Goal: Task Accomplishment & Management: Complete application form

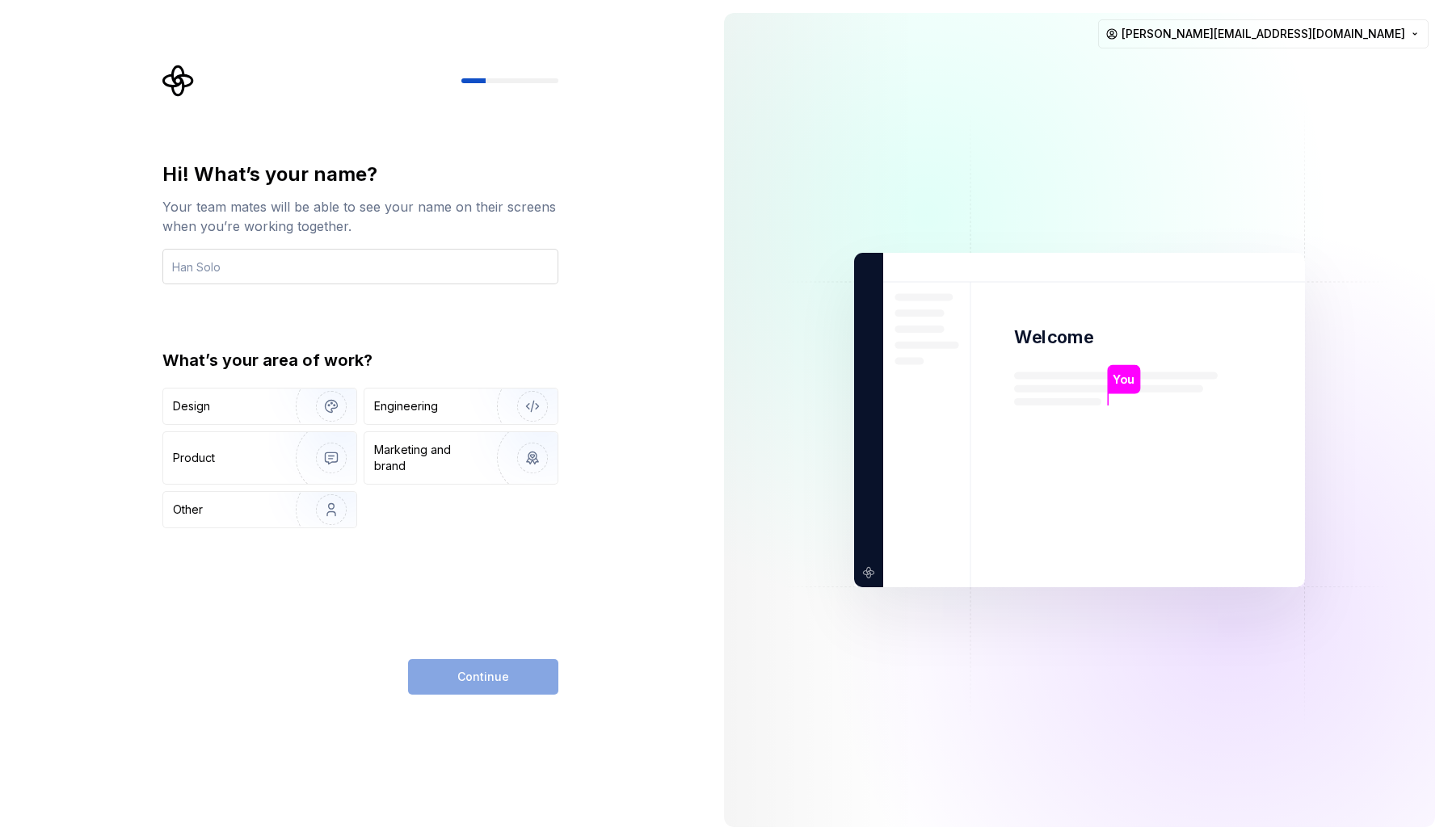
click at [257, 269] on input "text" at bounding box center [361, 266] width 396 height 35
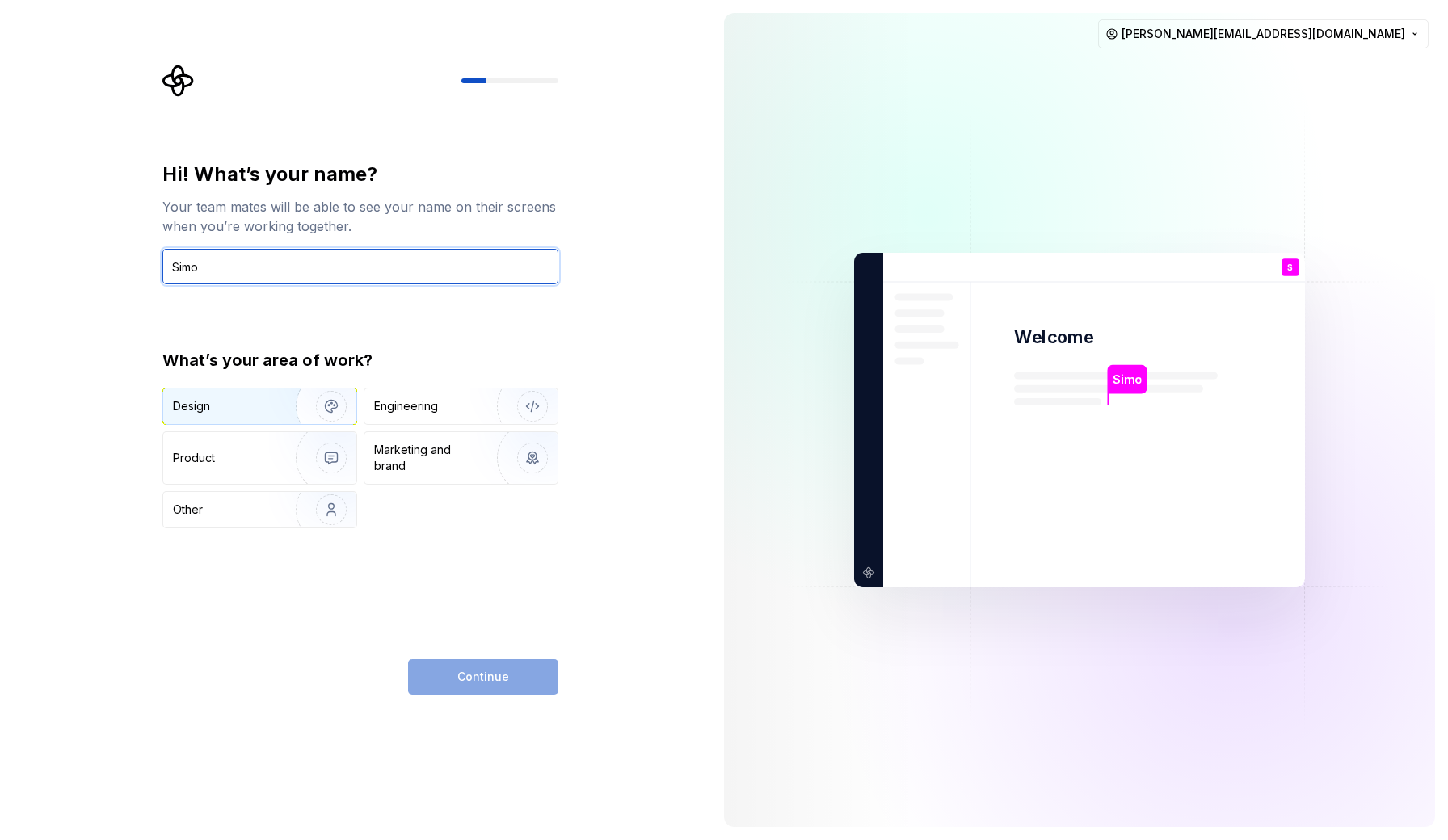
type input "Simo"
click at [246, 395] on div "Design" at bounding box center [260, 406] width 193 height 35
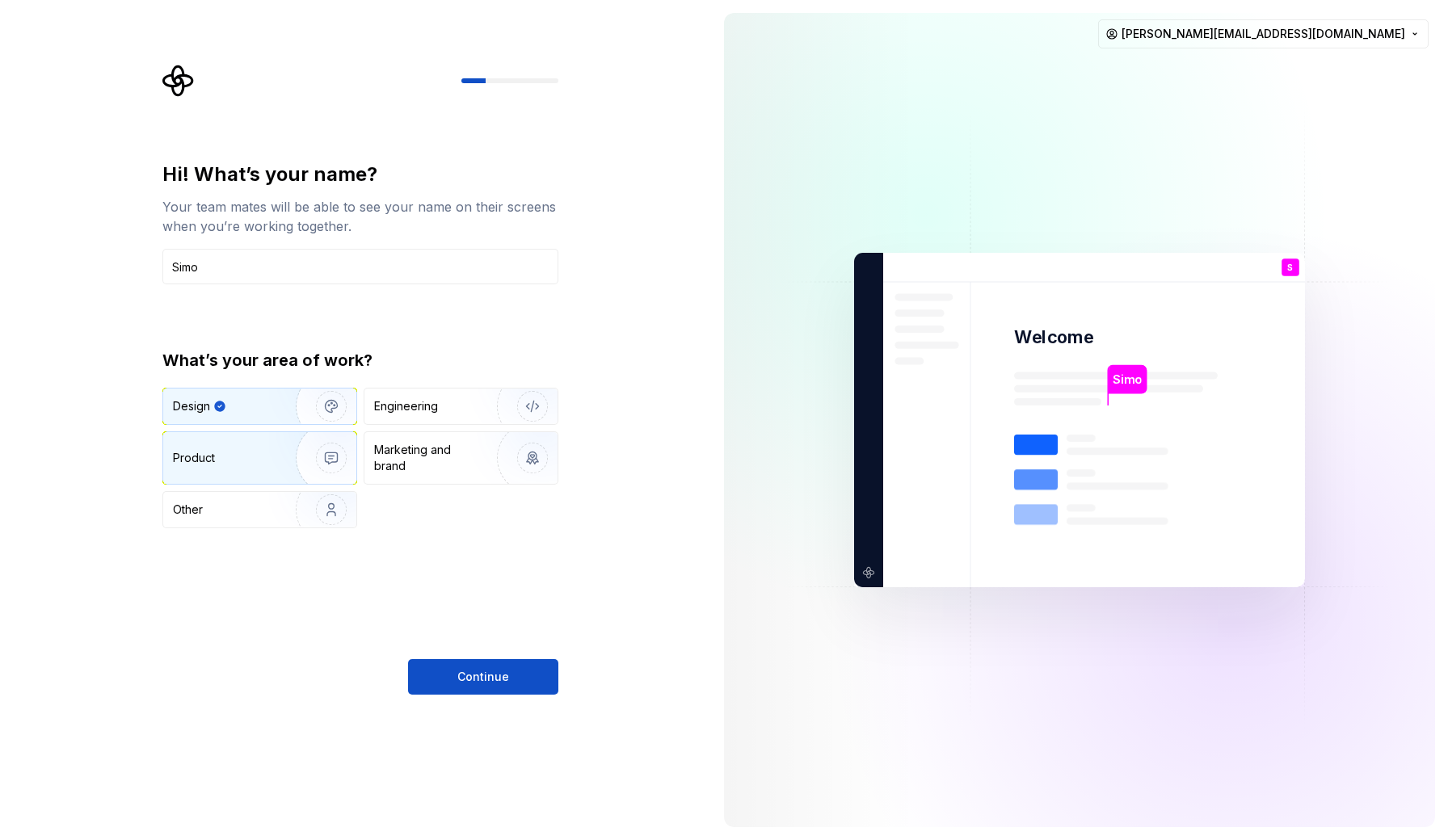
click at [263, 468] on div "Product" at bounding box center [260, 457] width 193 height 51
click at [252, 420] on div "Design" at bounding box center [260, 406] width 193 height 35
click at [501, 683] on span "Continue" at bounding box center [483, 677] width 51 height 16
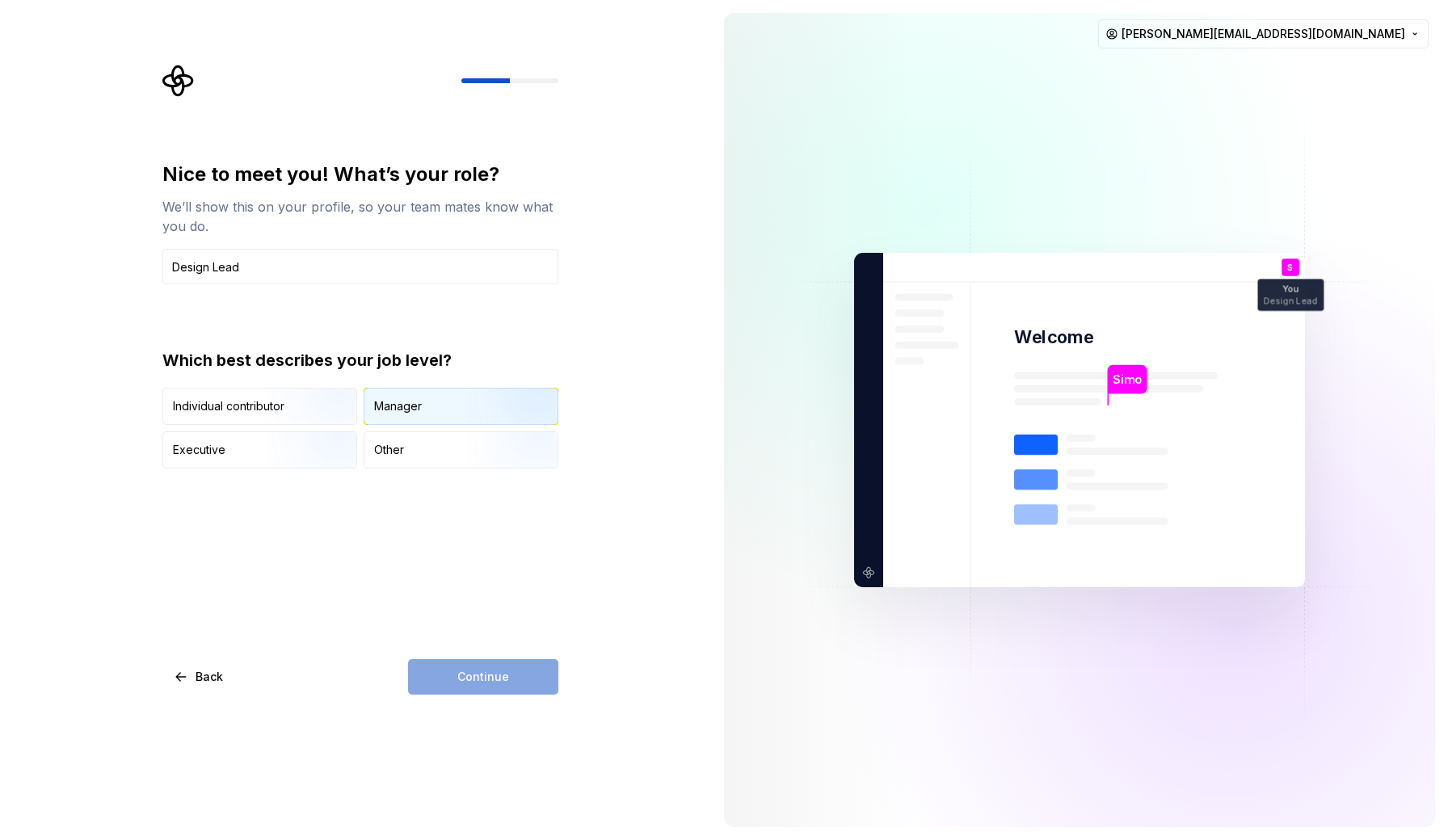
type input "Design Lead"
click at [506, 420] on img "button" at bounding box center [518, 426] width 104 height 108
click at [482, 677] on span "Continue" at bounding box center [483, 677] width 51 height 16
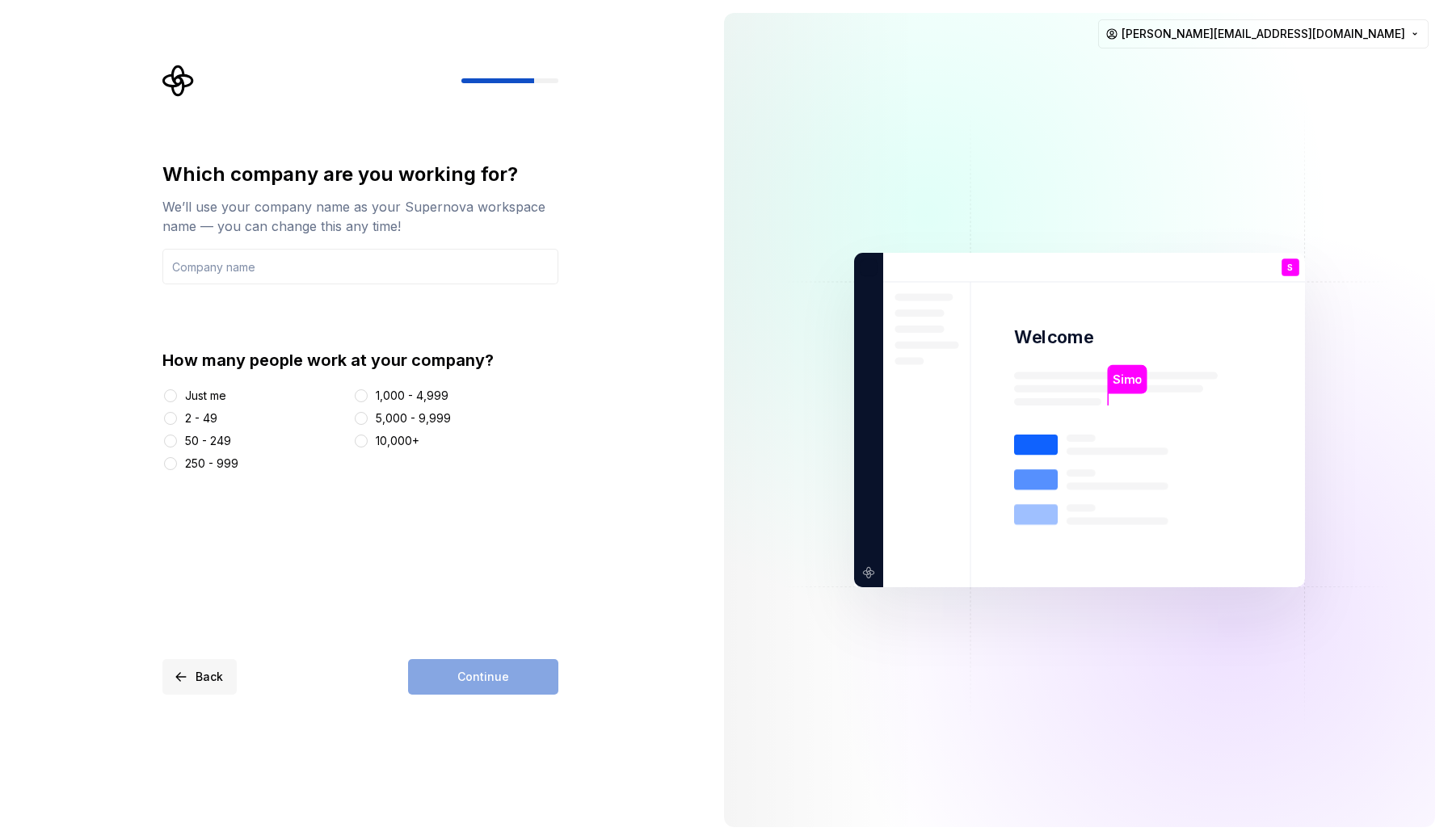
click at [180, 677] on button "Back" at bounding box center [200, 677] width 74 height 35
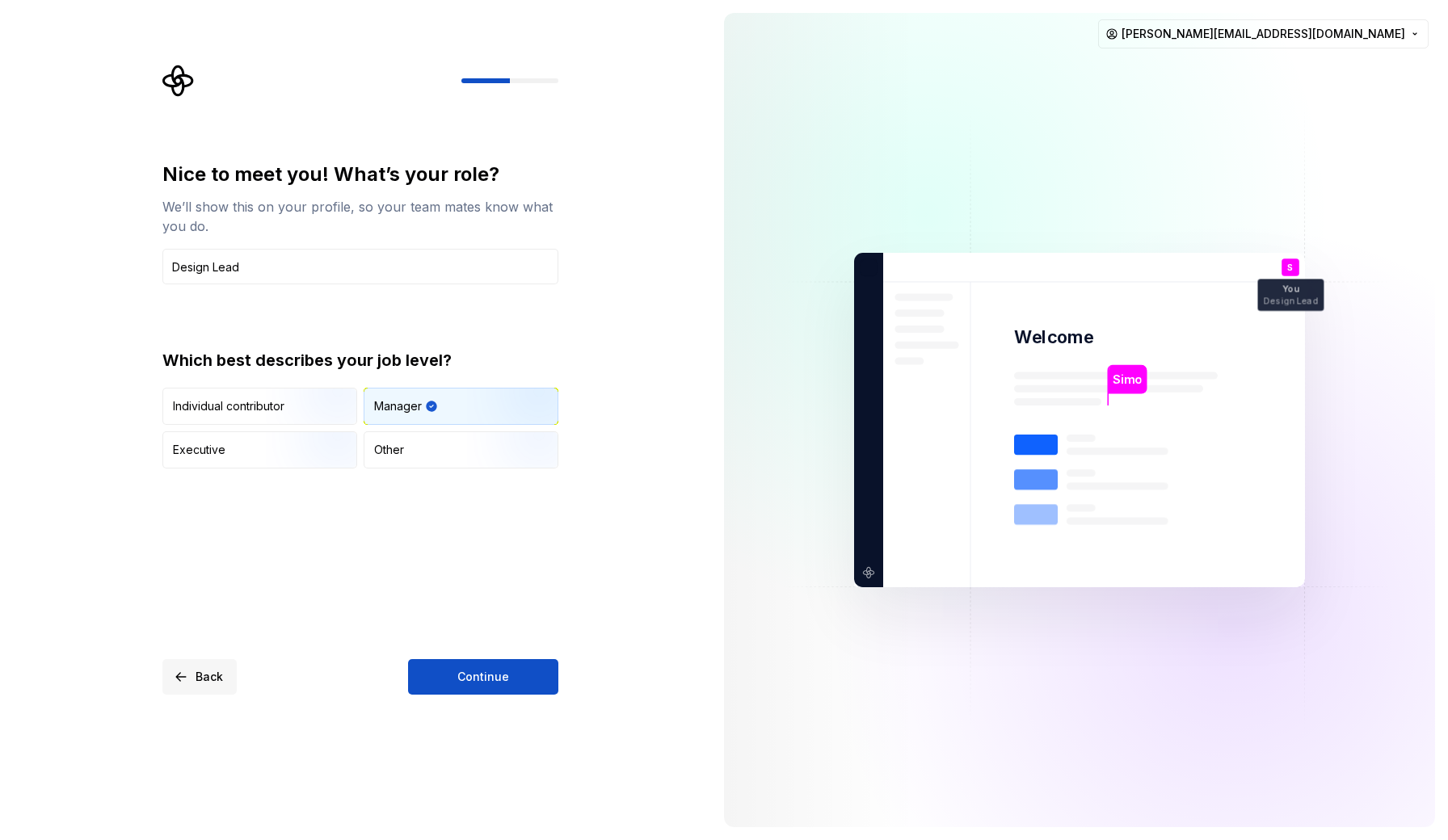
click at [180, 677] on button "Back" at bounding box center [200, 677] width 74 height 35
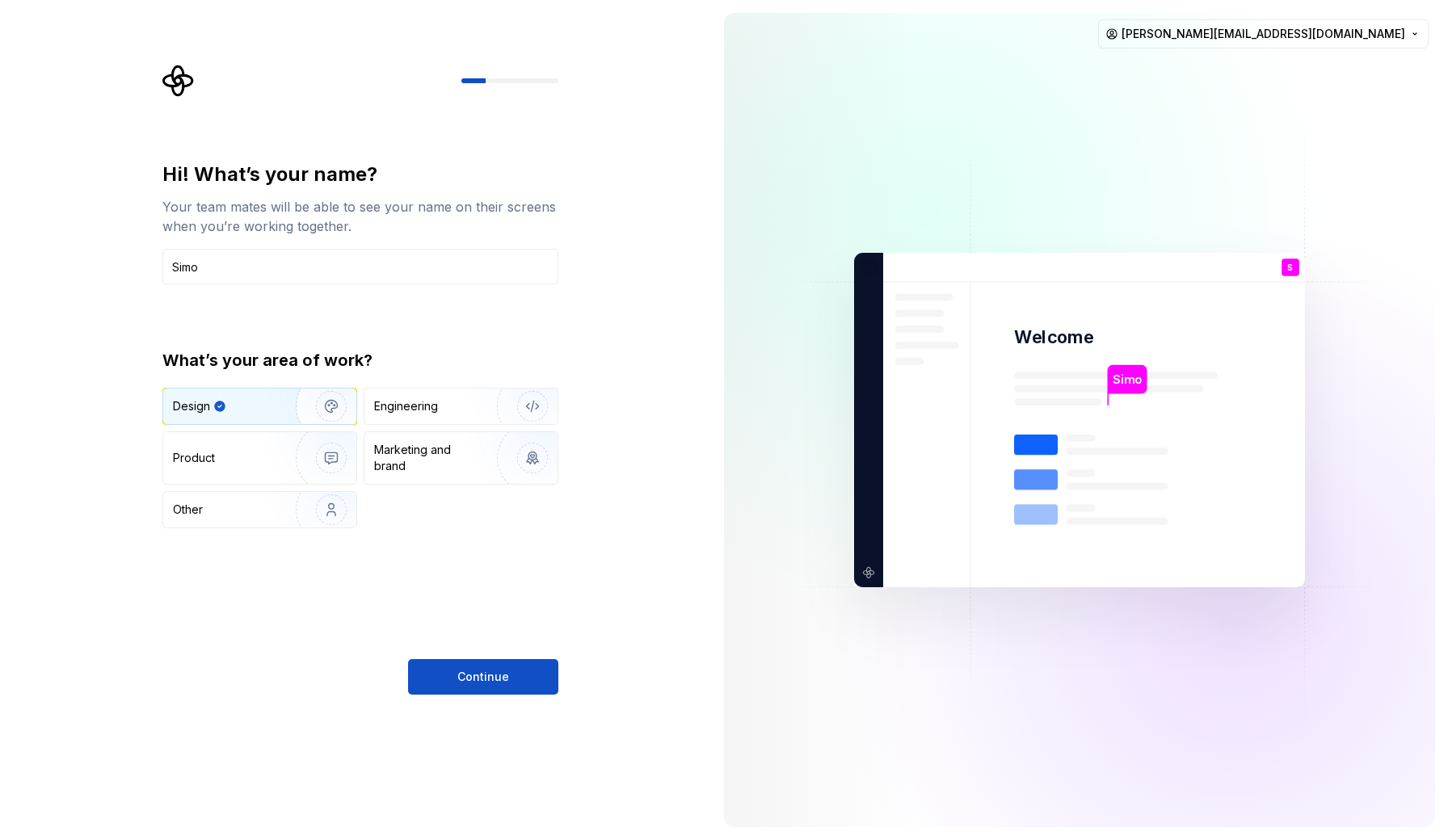
click at [180, 677] on div "Continue" at bounding box center [361, 677] width 396 height 35
click at [246, 272] on input "Simo" at bounding box center [361, 266] width 396 height 35
drag, startPoint x: 245, startPoint y: 265, endPoint x: 136, endPoint y: 262, distance: 109.0
click at [136, 262] on div "Hi! What’s your name? Your team mates will be able to see your name on their sc…" at bounding box center [356, 420] width 711 height 840
drag, startPoint x: 200, startPoint y: 264, endPoint x: 115, endPoint y: 255, distance: 85.5
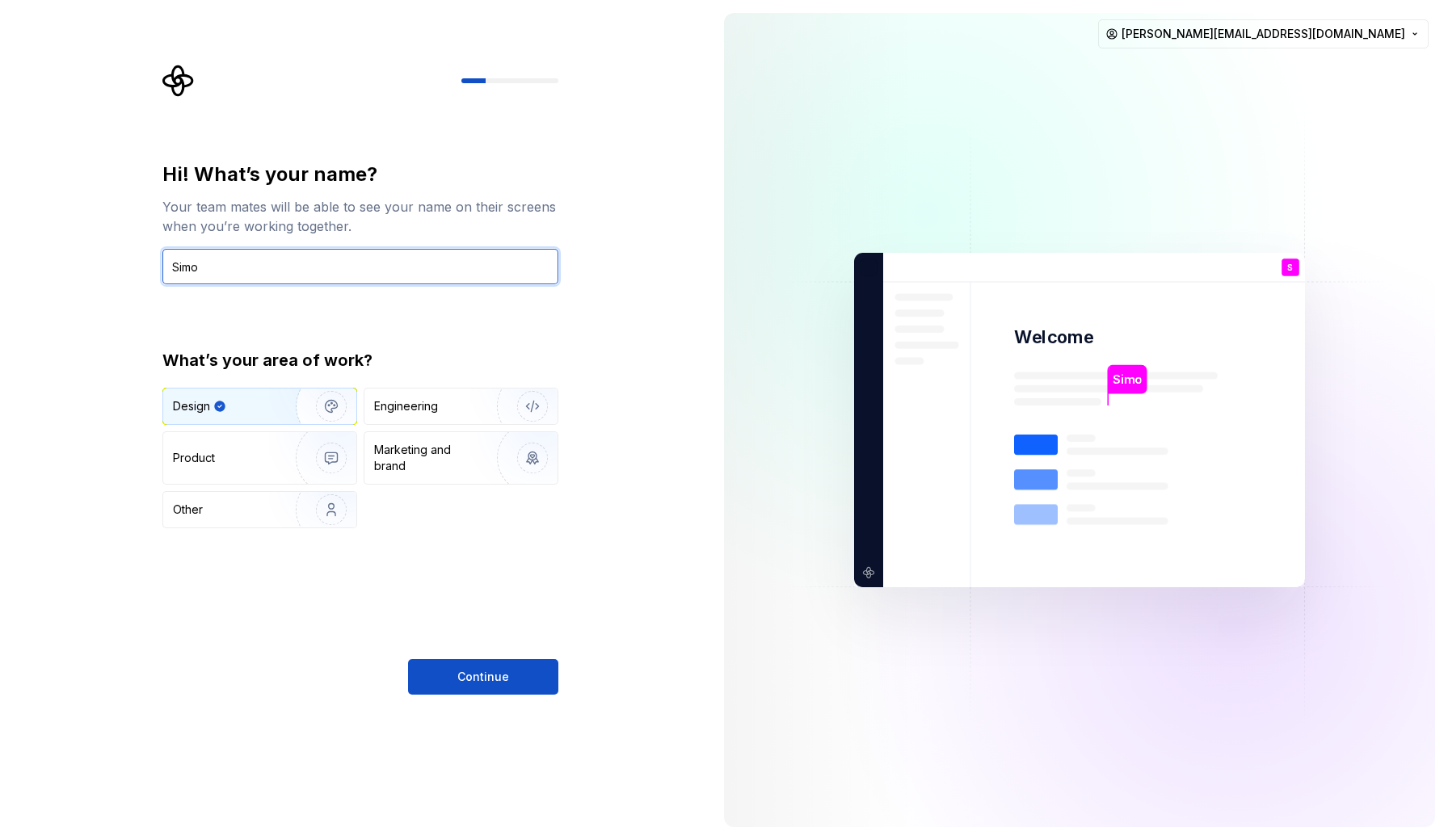
click at [115, 255] on div "Hi! What’s your name? Your team mates will be able to see your name on their sc…" at bounding box center [356, 420] width 711 height 840
type input "Simo"
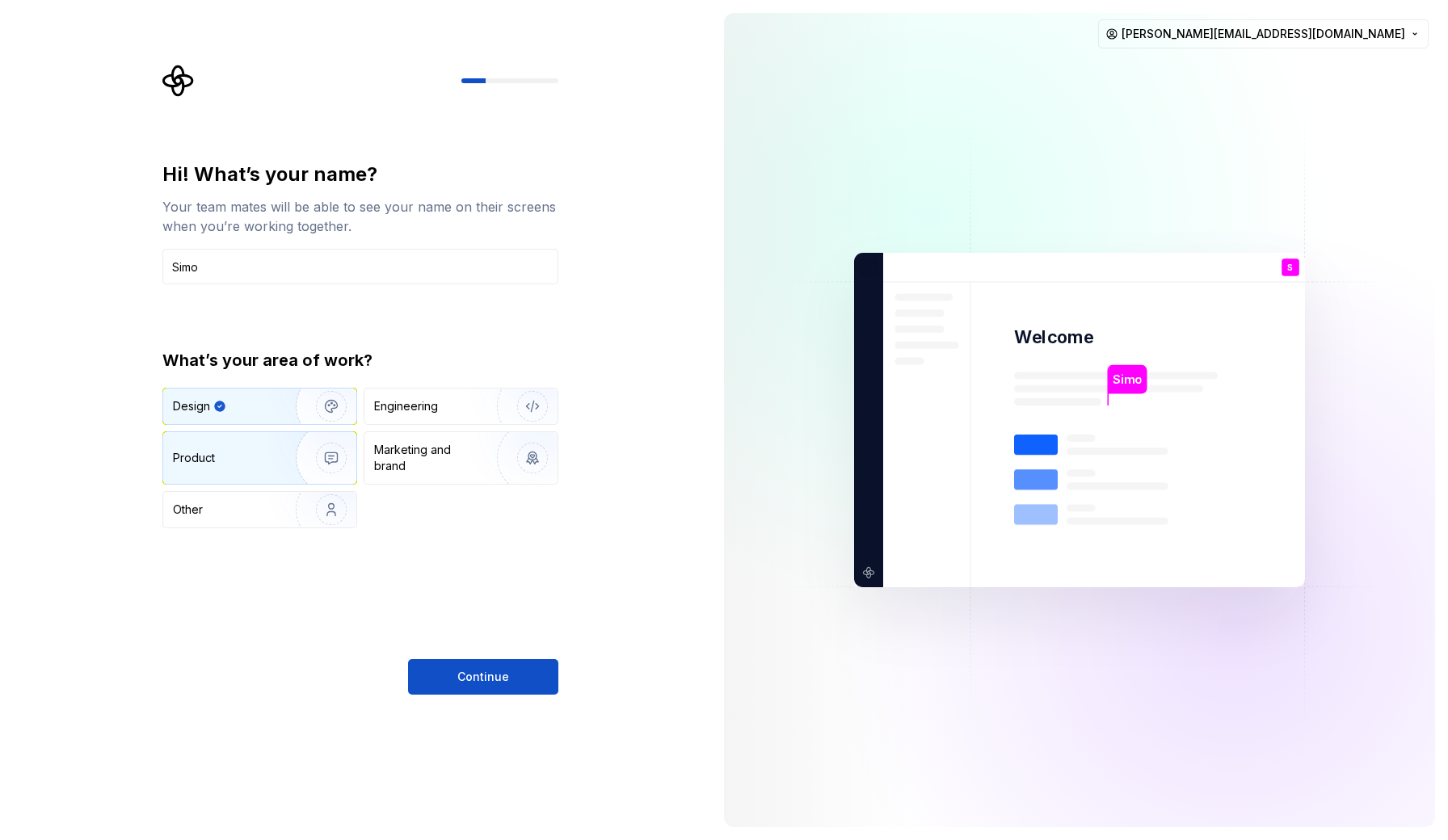
click at [223, 471] on div "Product" at bounding box center [260, 457] width 193 height 51
click at [231, 419] on div "Design" at bounding box center [260, 406] width 193 height 35
click at [247, 457] on div "Product" at bounding box center [226, 457] width 107 height 16
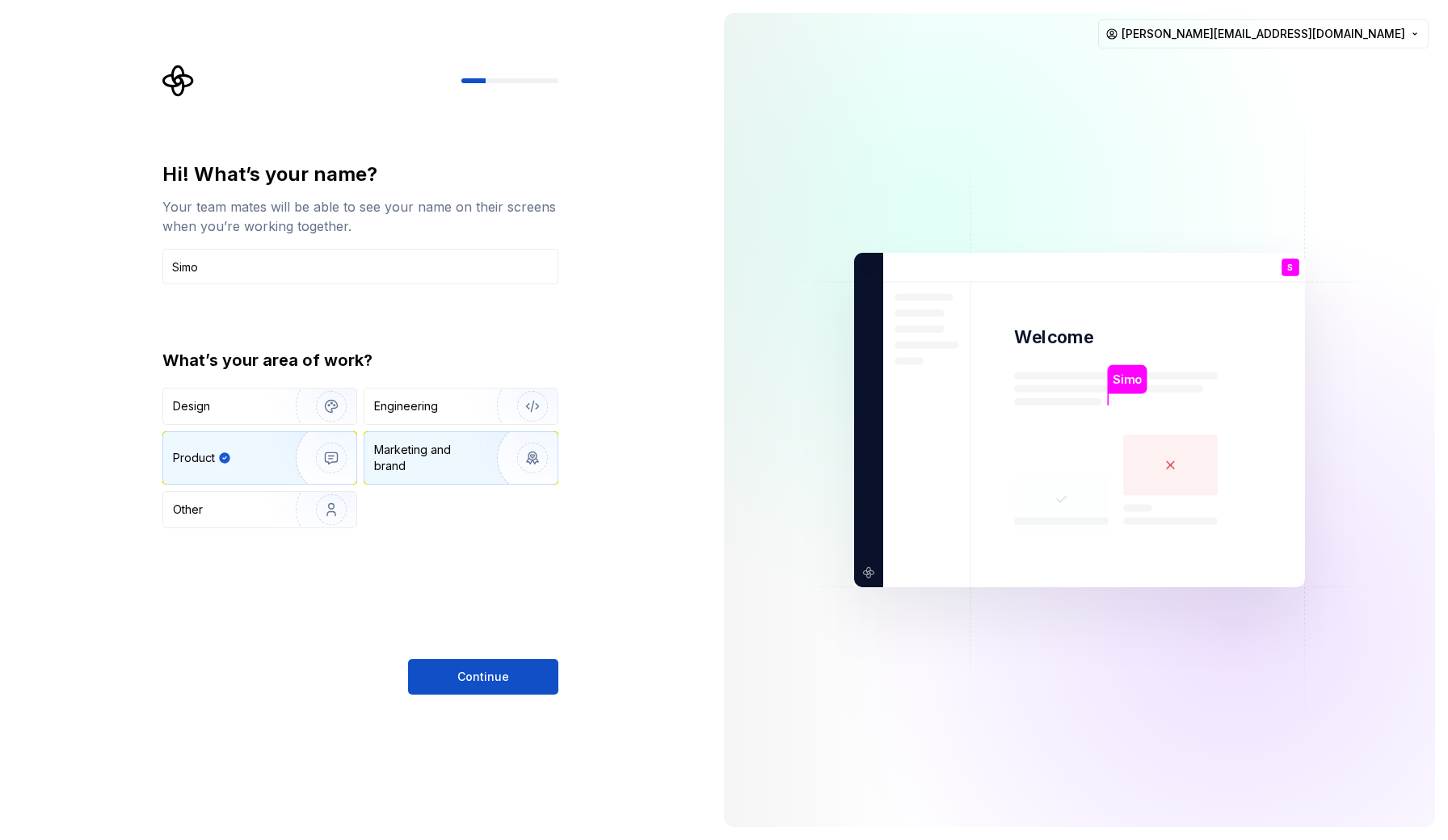
click at [439, 465] on div "Marketing and brand" at bounding box center [428, 458] width 109 height 32
click at [447, 410] on div "Engineering" at bounding box center [438, 406] width 128 height 16
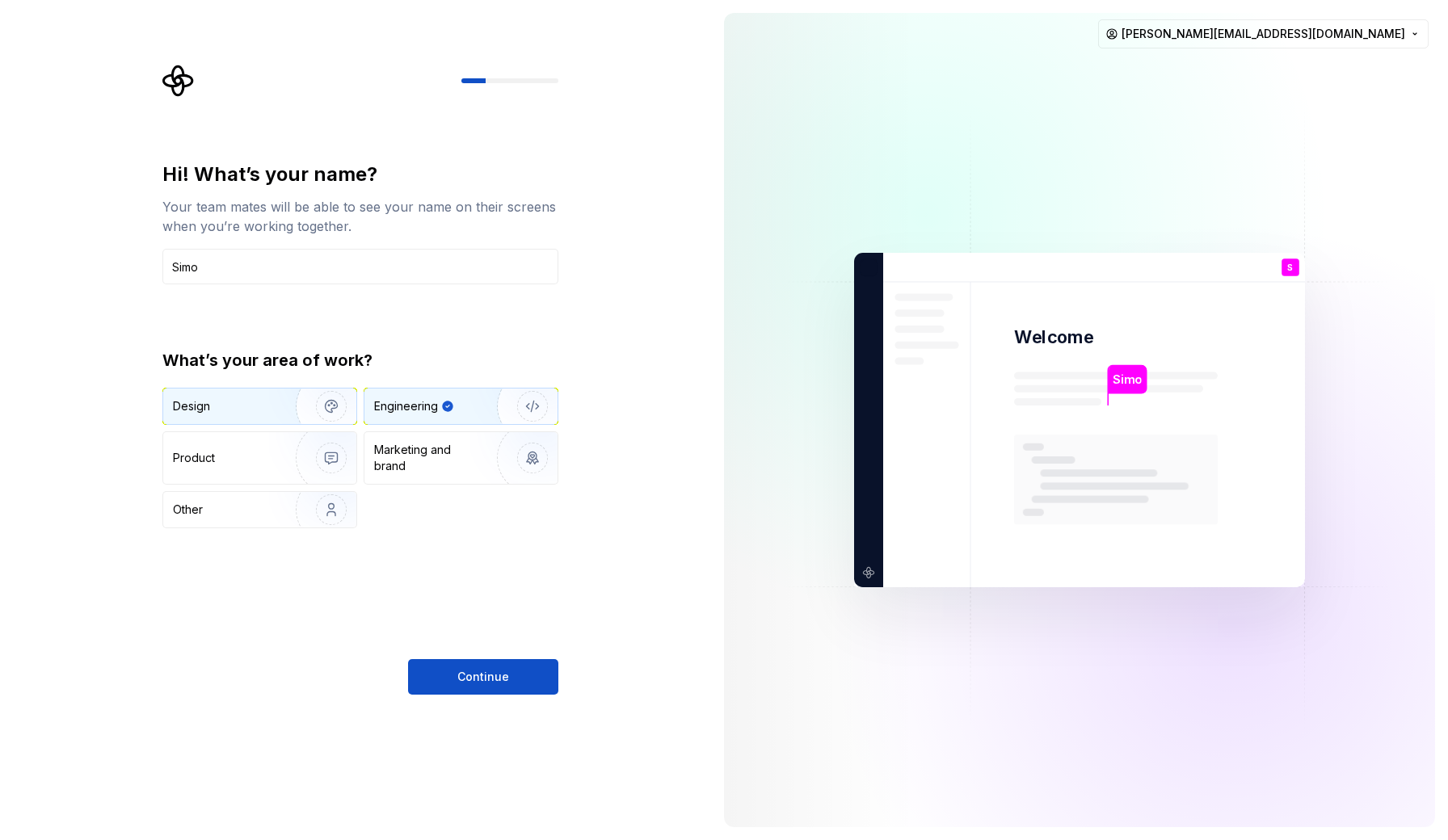
click at [205, 404] on div "Design" at bounding box center [191, 406] width 37 height 16
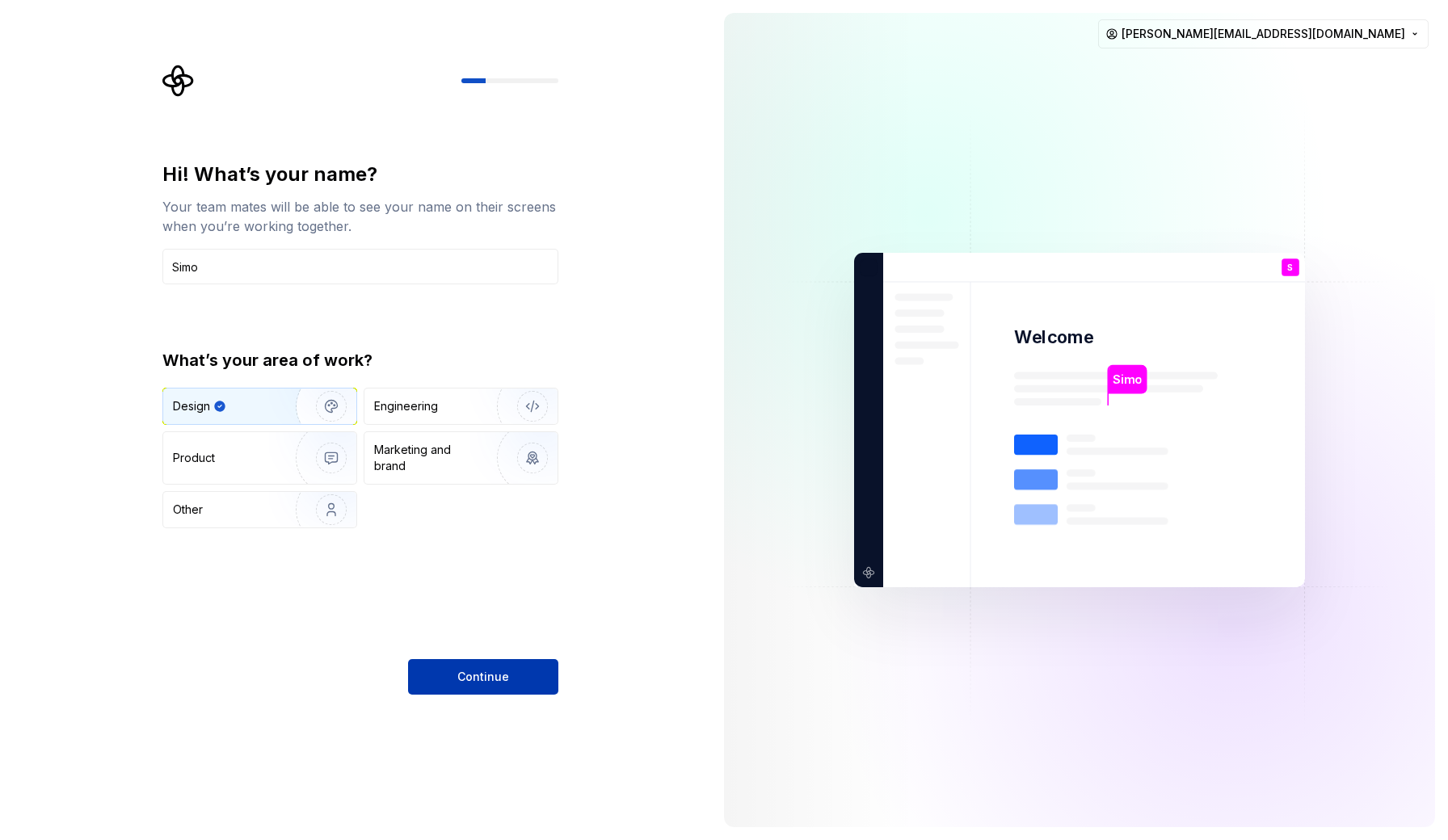
click at [513, 682] on button "Continue" at bounding box center [483, 677] width 150 height 35
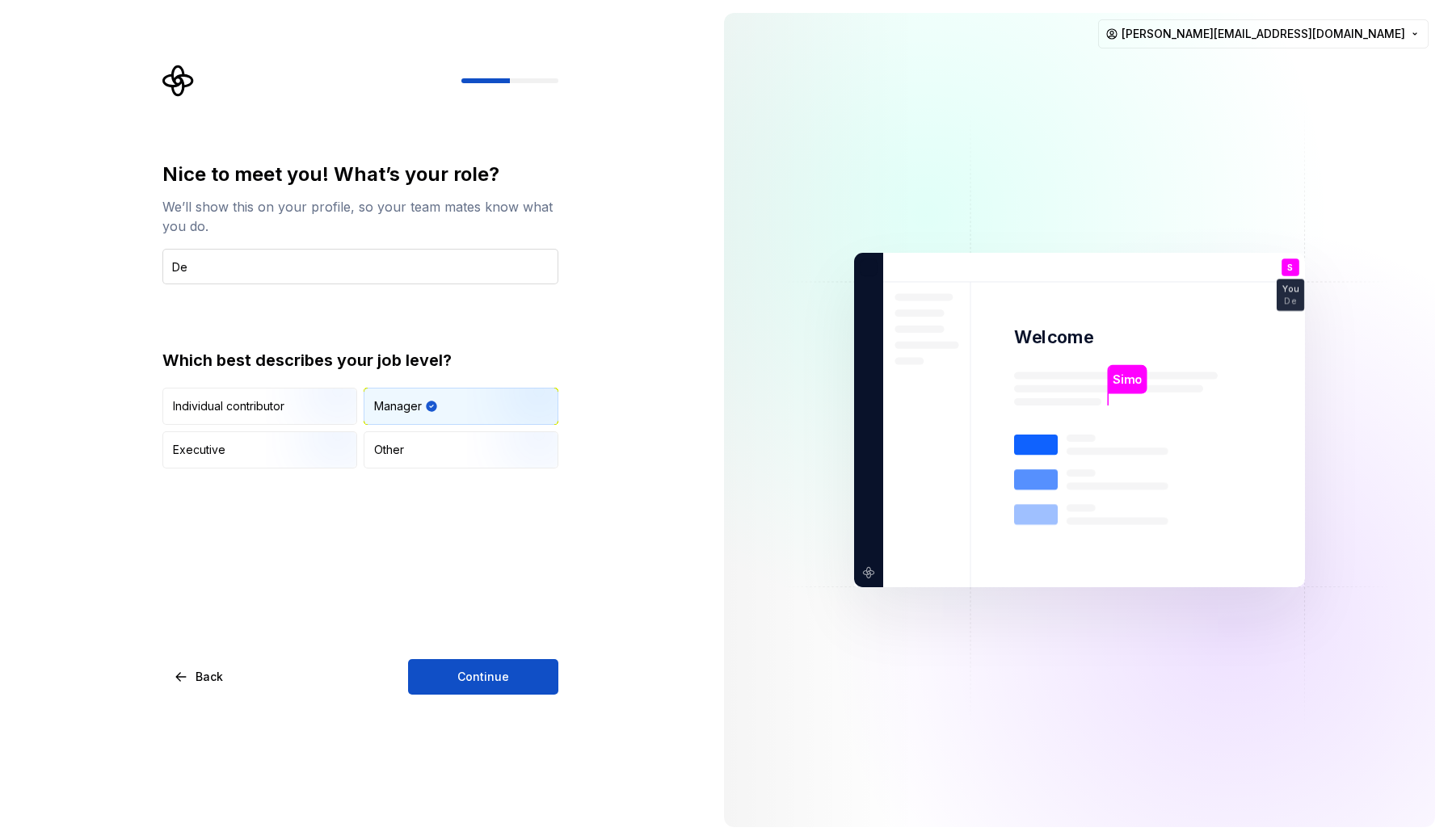
type input "D"
type input "Design Lead"
click at [256, 409] on div "Individual contributor" at bounding box center [228, 406] width 111 height 16
click at [450, 398] on div "Manager" at bounding box center [460, 406] width 193 height 35
click at [466, 682] on span "Continue" at bounding box center [483, 677] width 51 height 16
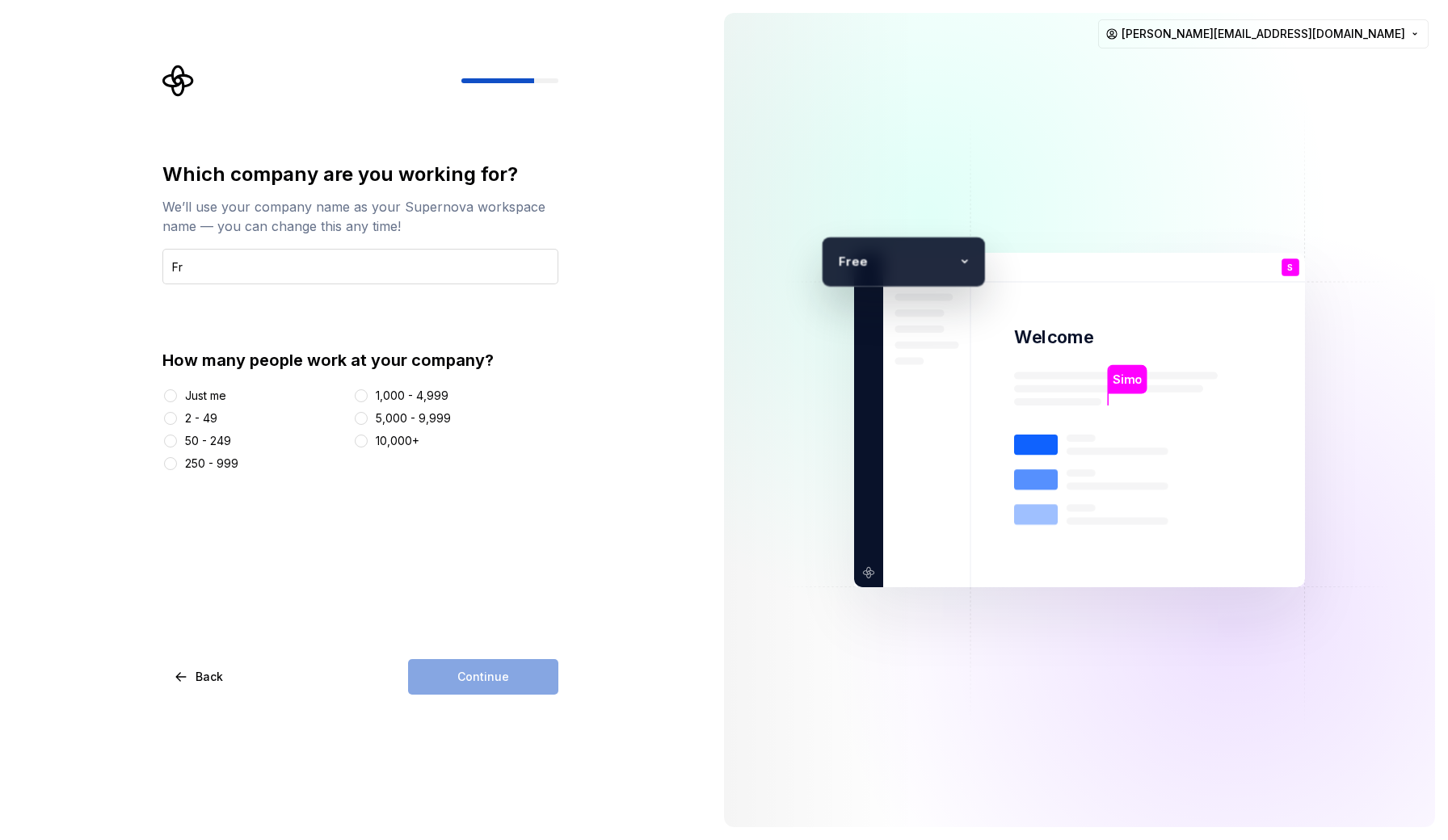
type input "F"
type input "DesignForAll"
click at [172, 463] on button "250 - 999" at bounding box center [170, 463] width 13 height 13
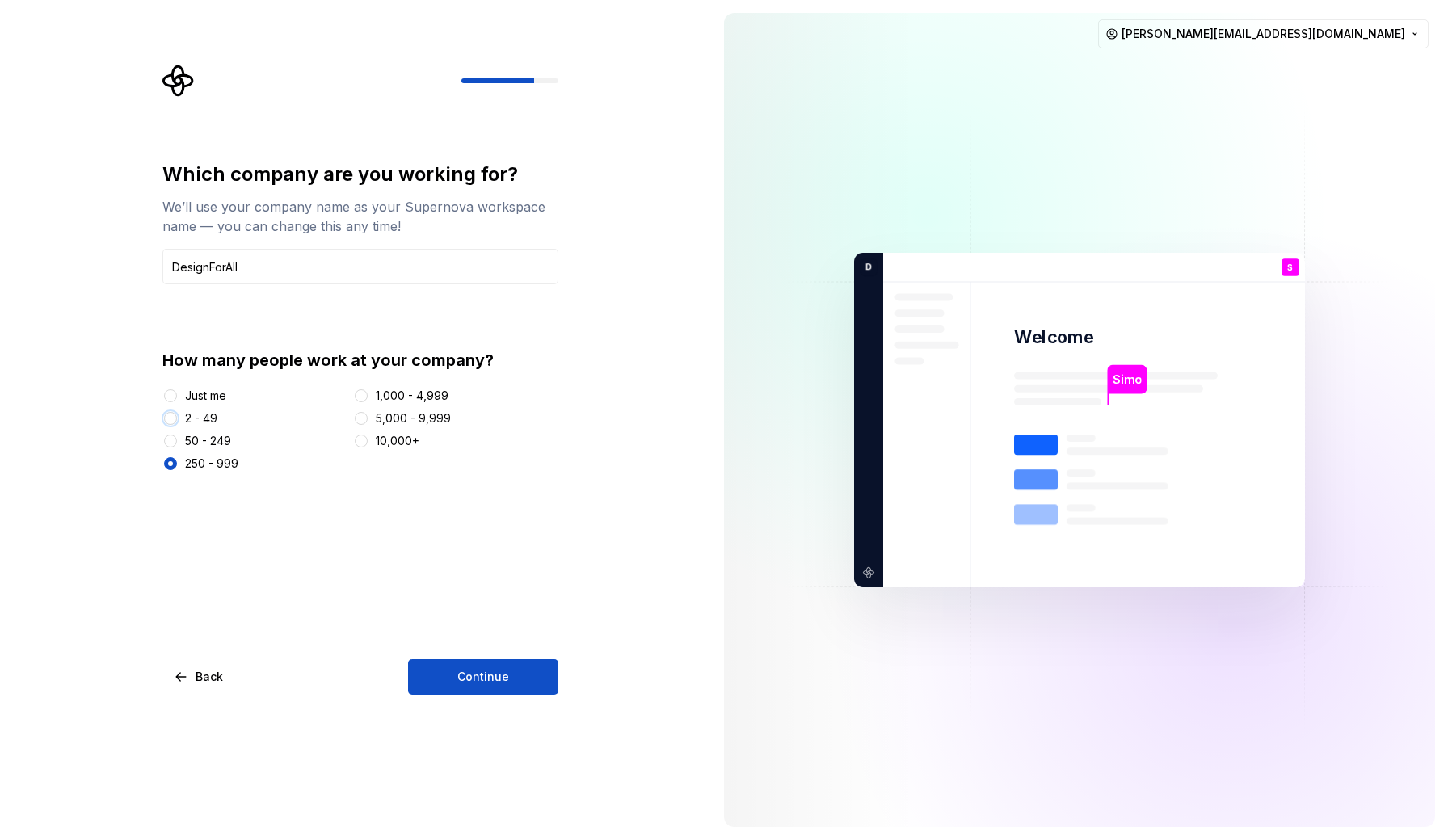
click at [166, 421] on button "2 - 49" at bounding box center [170, 418] width 13 height 13
click at [480, 671] on span "Continue" at bounding box center [483, 677] width 51 height 16
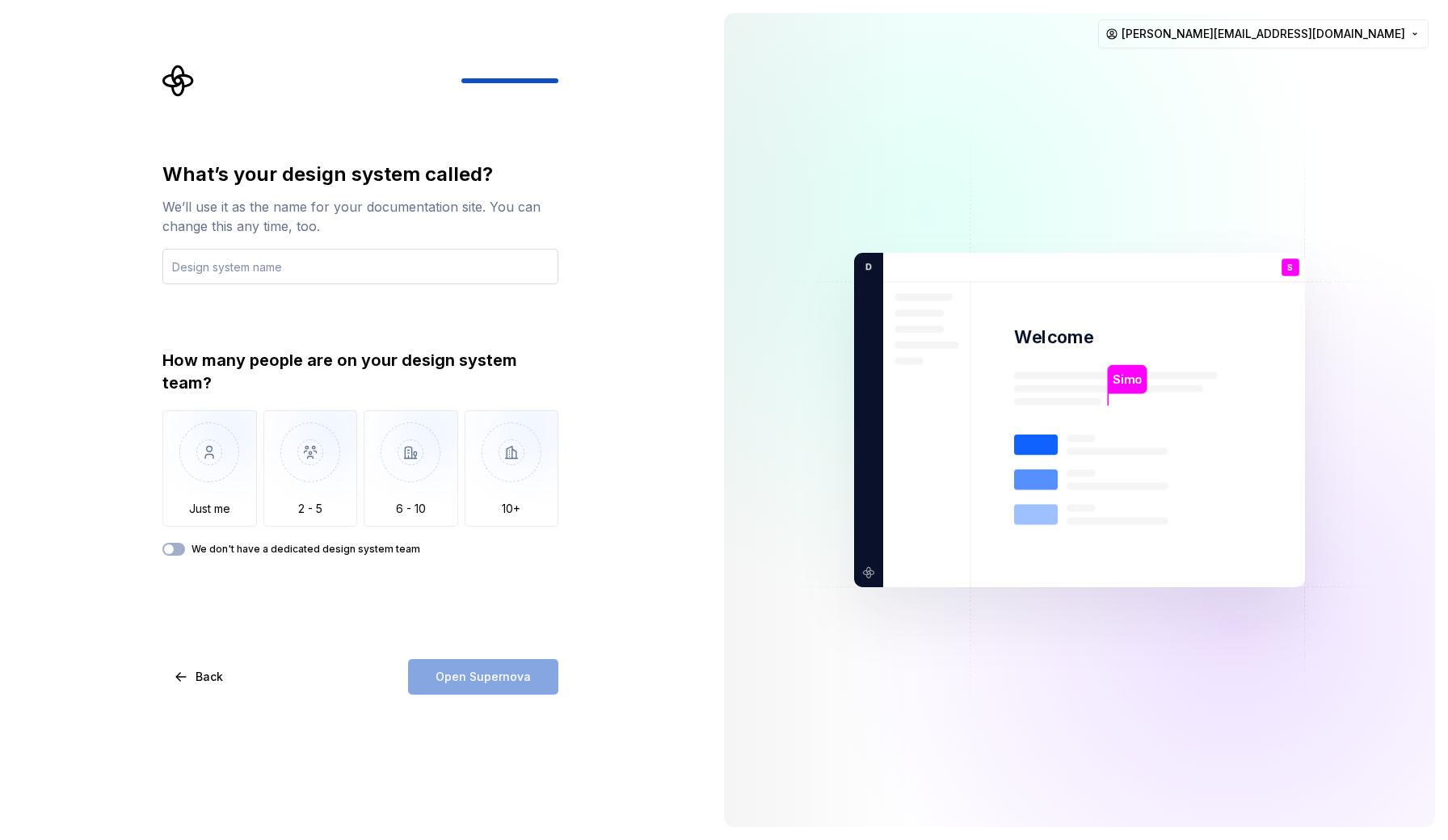
click at [383, 263] on input "text" at bounding box center [361, 266] width 396 height 35
type input "TheBestDS"
click at [521, 454] on img "button" at bounding box center [512, 464] width 94 height 108
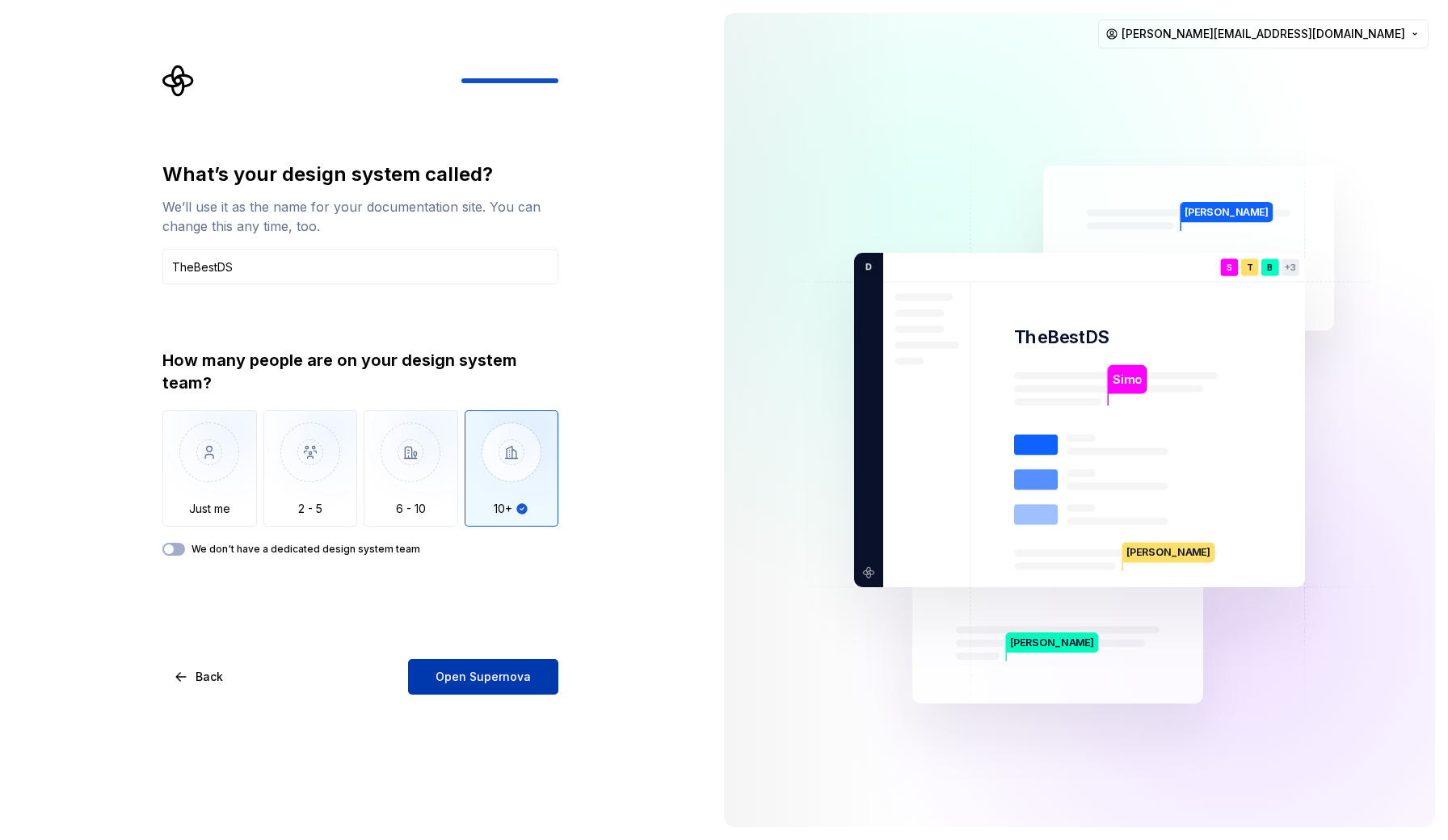
click at [491, 678] on span "Open Supernova" at bounding box center [483, 677] width 95 height 16
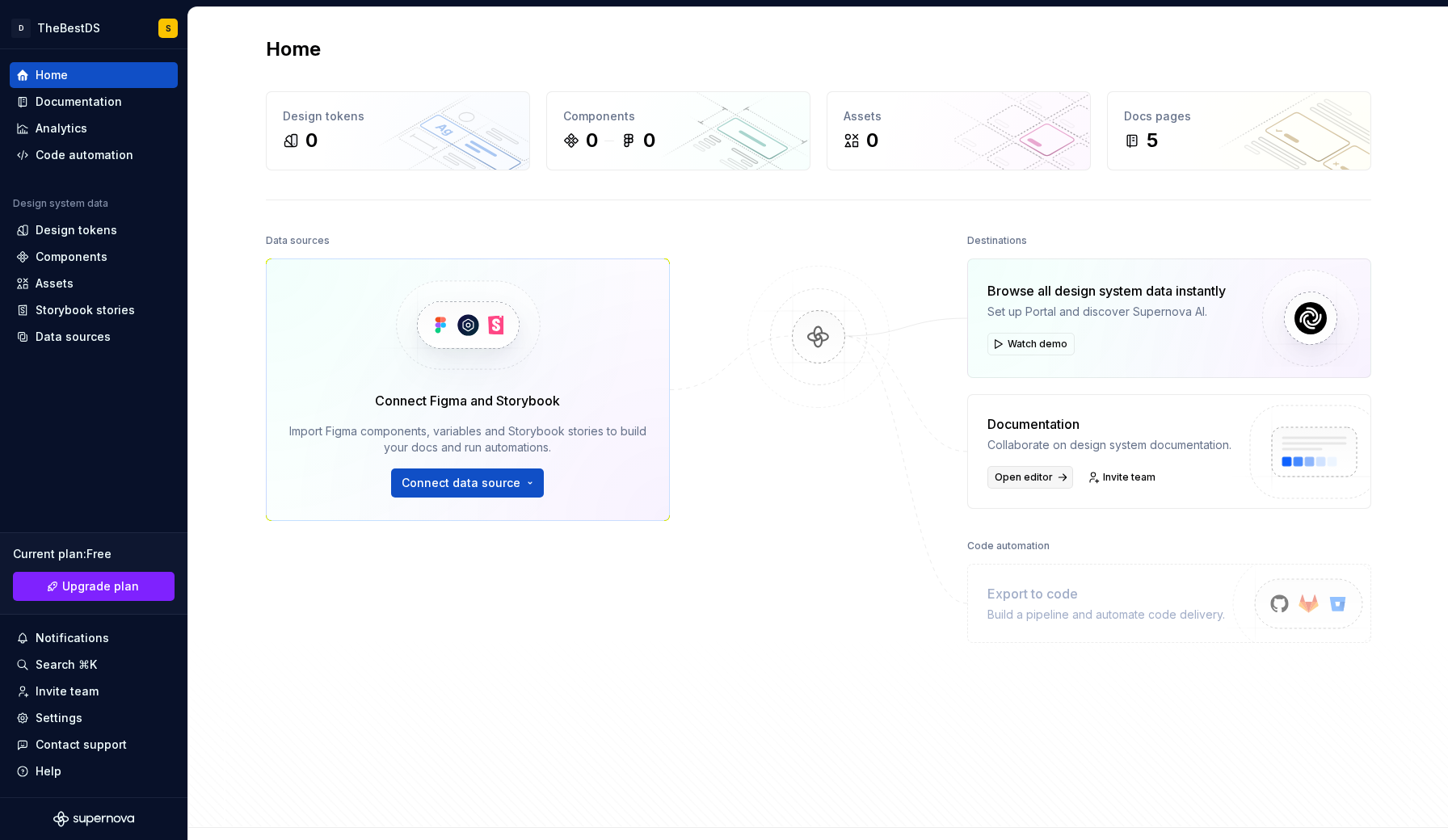
click at [1042, 476] on span "Open editor" at bounding box center [1023, 477] width 58 height 13
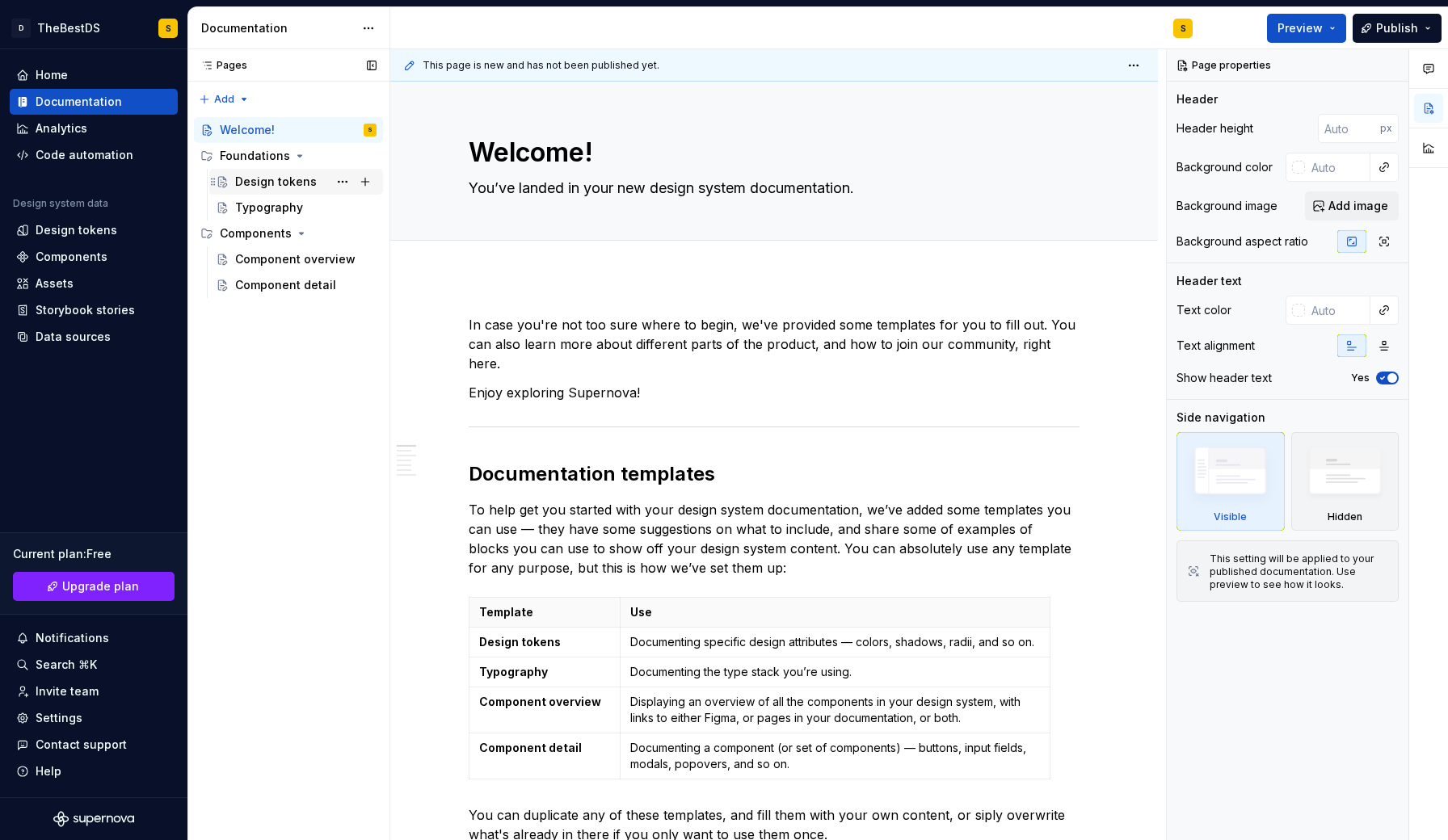
click at [261, 187] on div "Design tokens" at bounding box center [276, 181] width 82 height 16
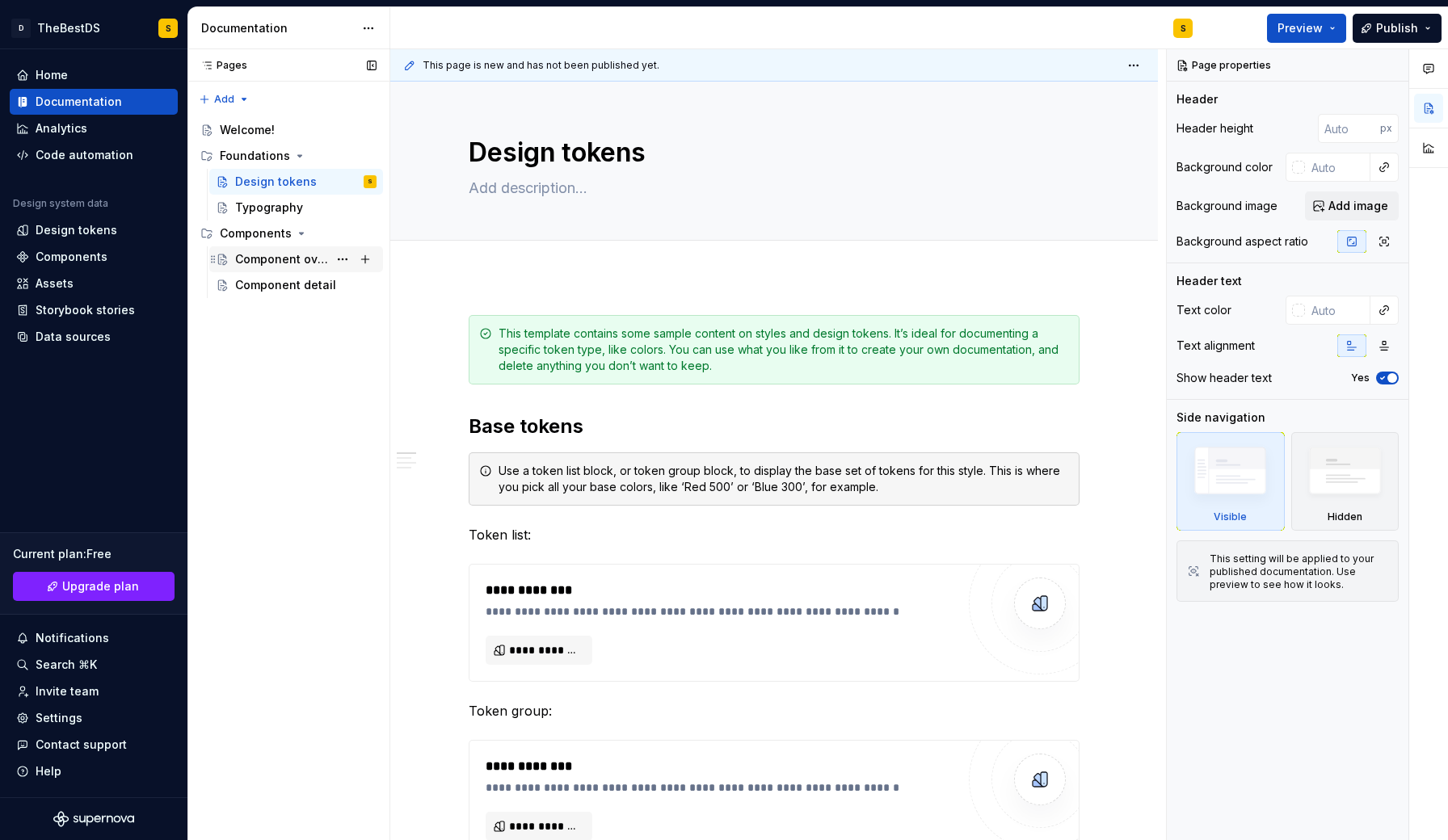
click at [263, 257] on div "Component overview" at bounding box center [282, 259] width 93 height 16
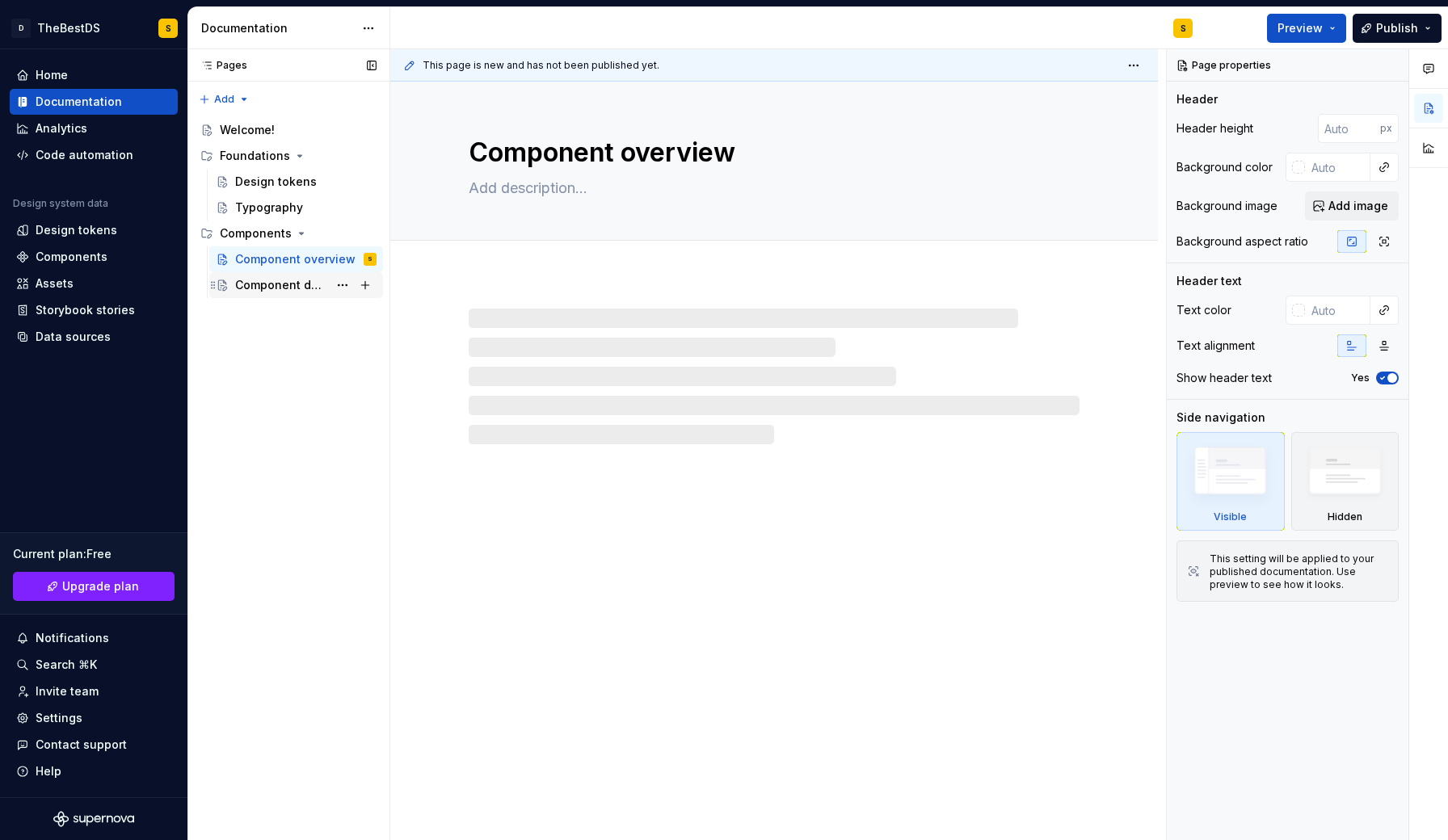
click at [265, 286] on div "Component detail" at bounding box center [282, 285] width 93 height 16
click at [260, 134] on div "Welcome!" at bounding box center [247, 130] width 55 height 16
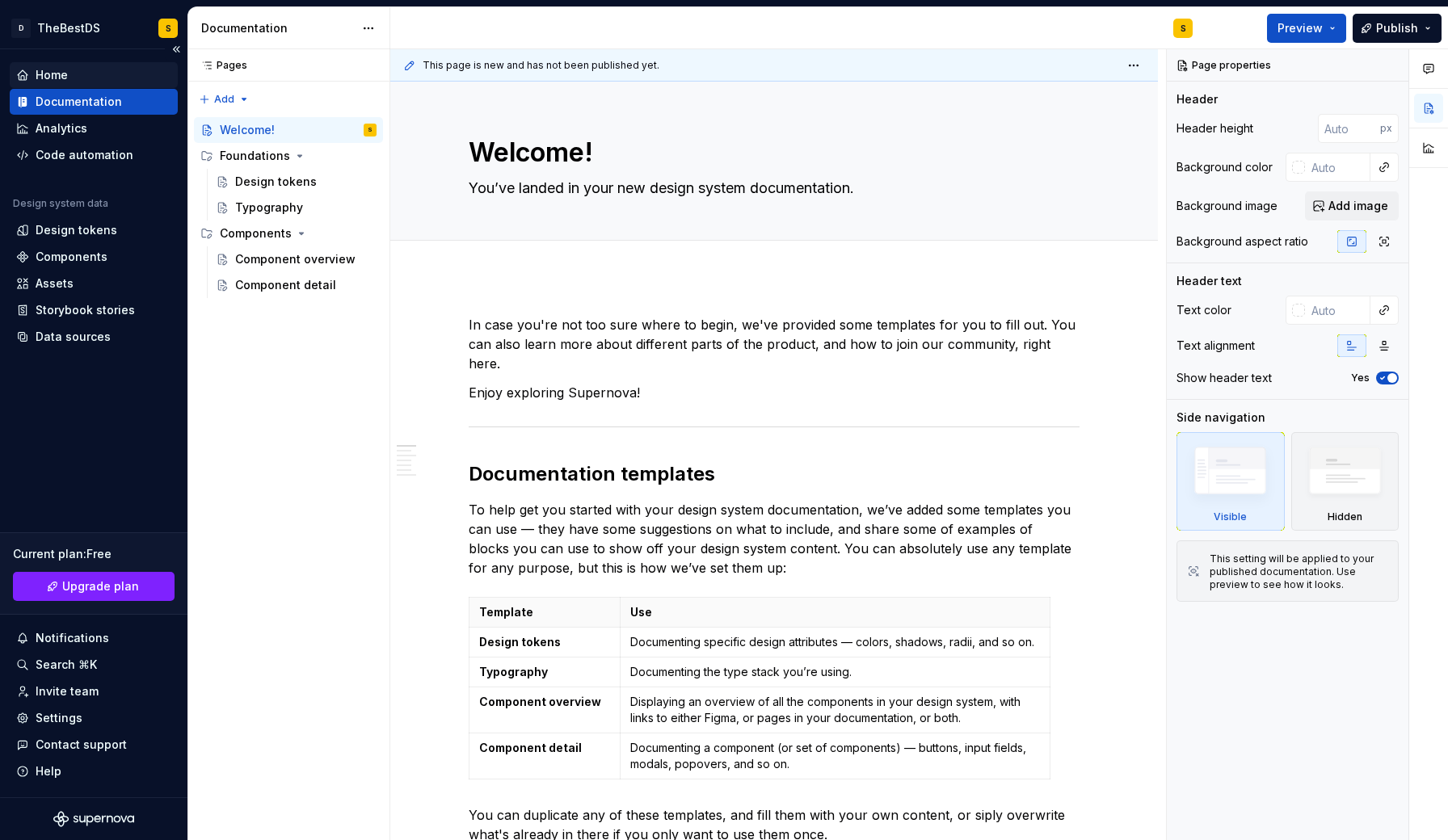
click at [50, 71] on div "Home" at bounding box center [51, 75] width 32 height 16
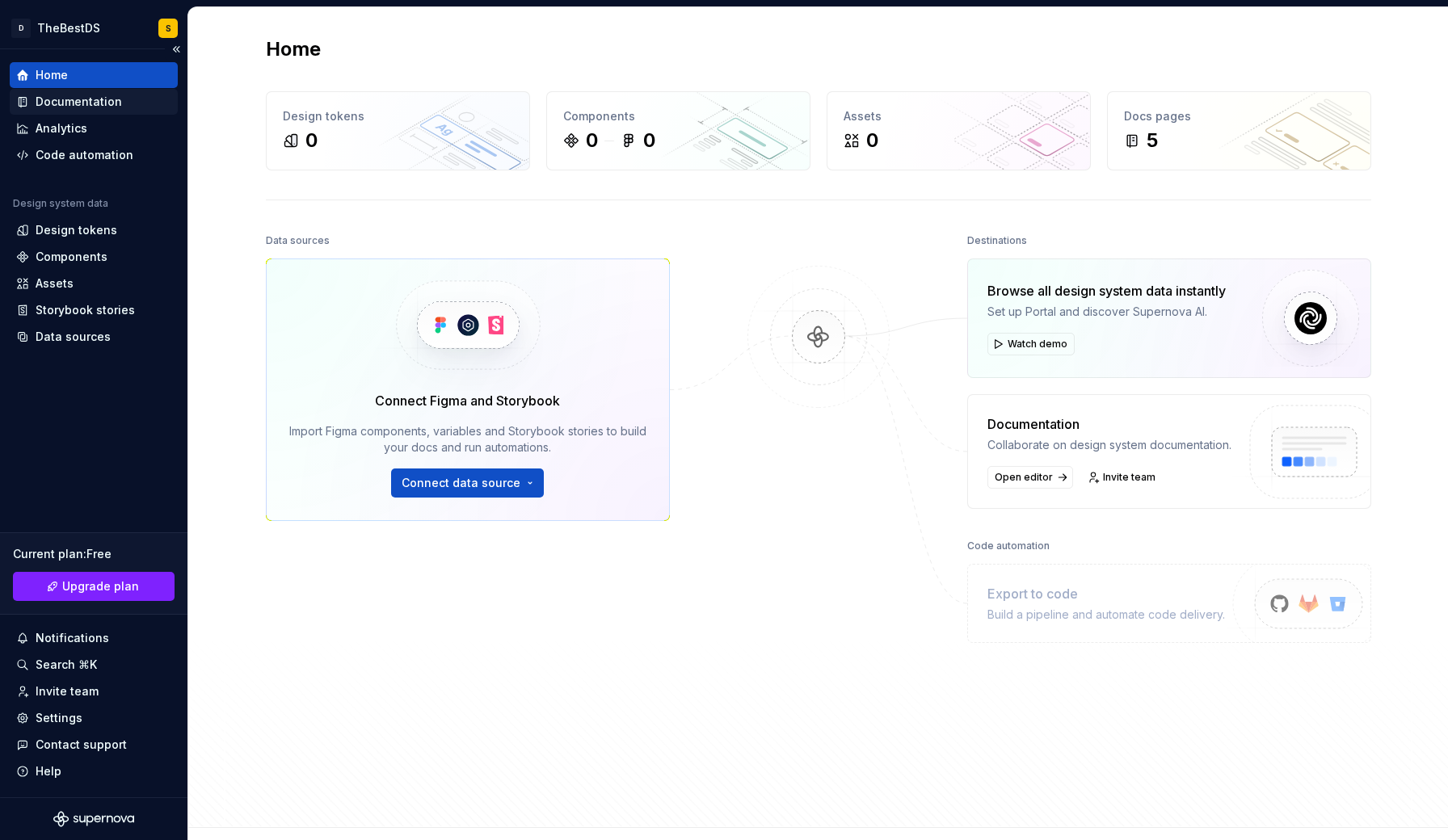
click at [50, 107] on div "Documentation" at bounding box center [78, 101] width 87 height 16
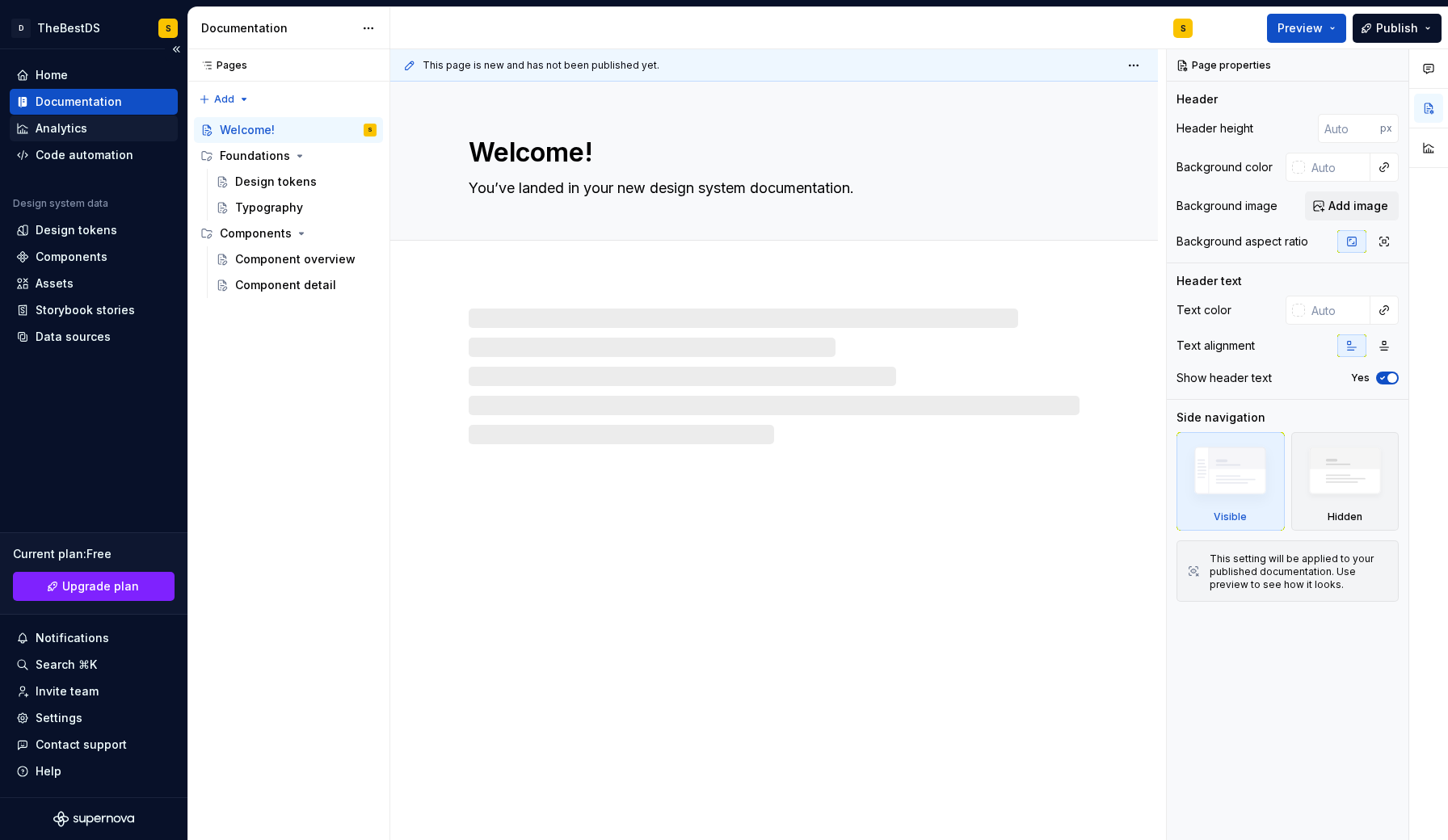
type textarea "*"
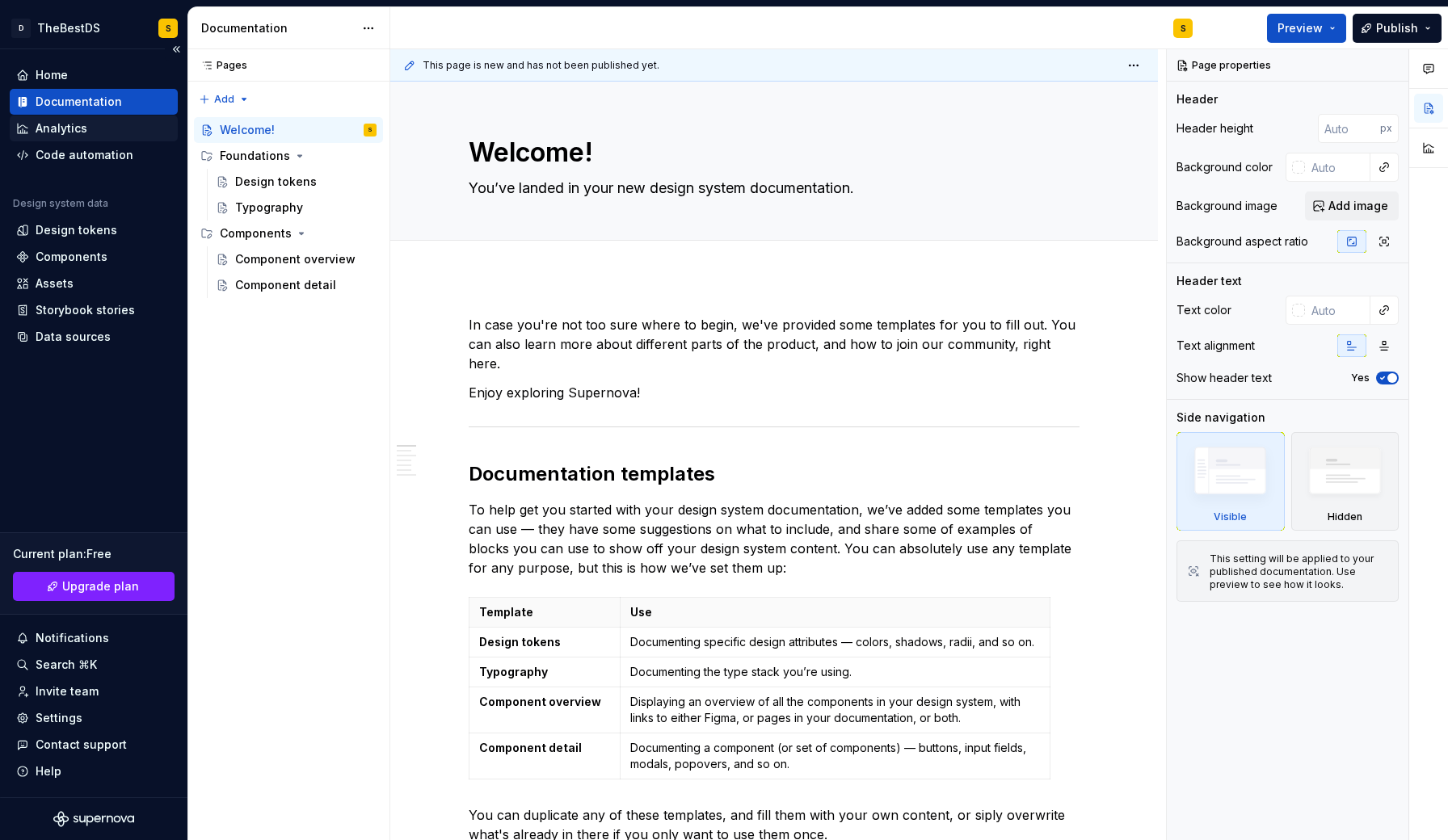
click at [54, 126] on div "Analytics" at bounding box center [61, 128] width 51 height 16
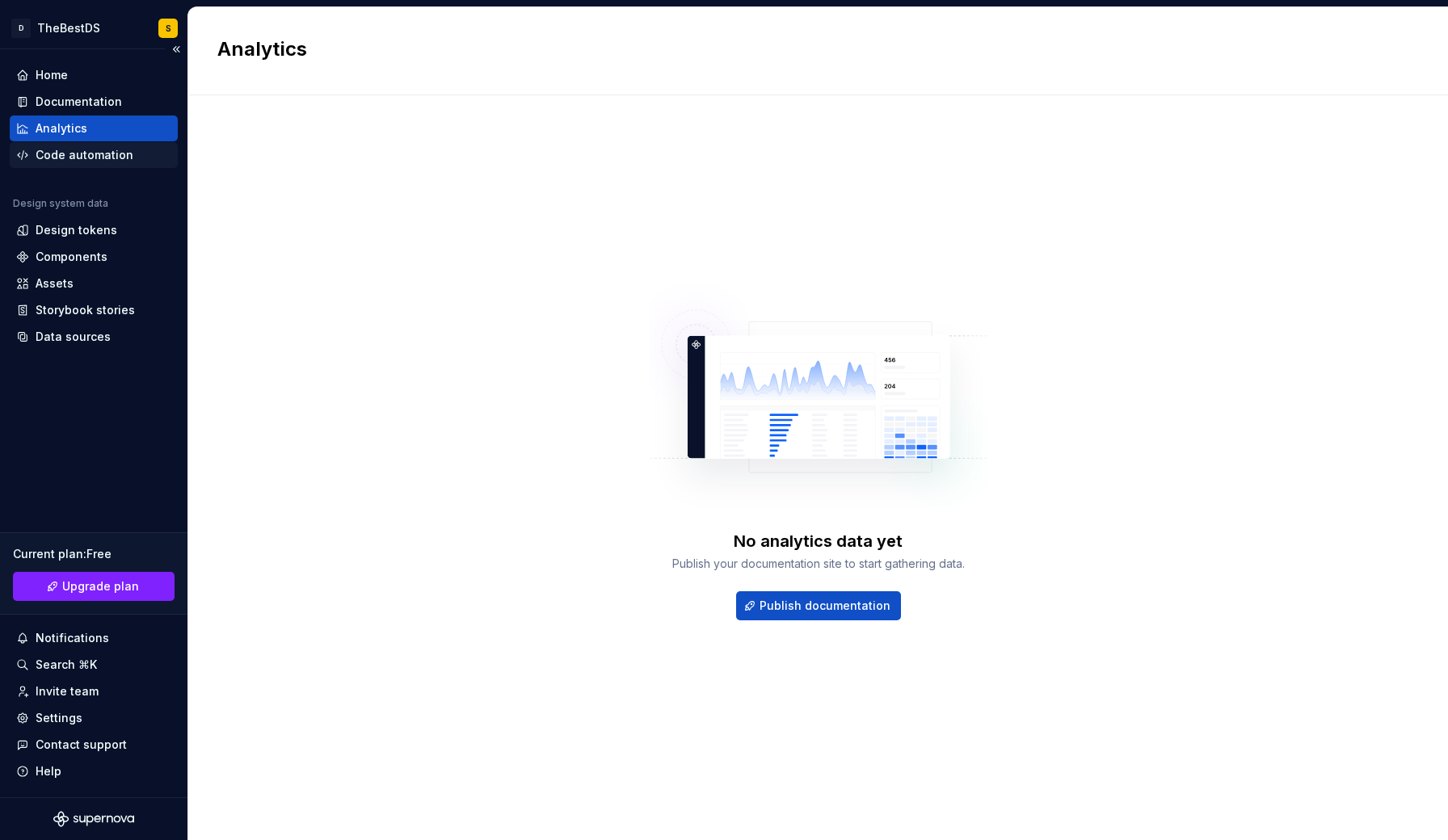
click at [62, 158] on div "Code automation" at bounding box center [84, 155] width 98 height 16
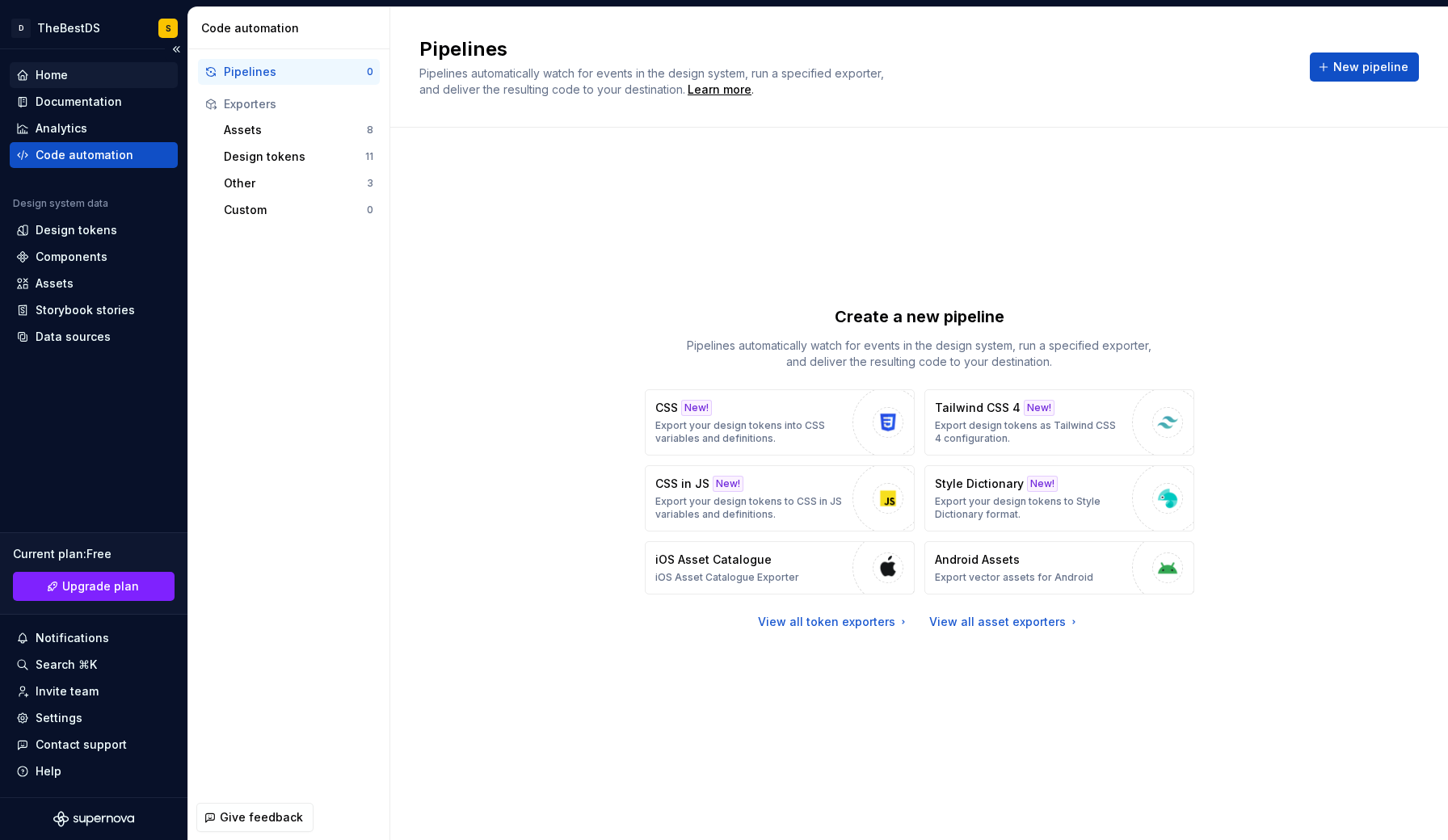
click at [56, 74] on div "Home" at bounding box center [51, 75] width 32 height 16
